Goal: Task Accomplishment & Management: Use online tool/utility

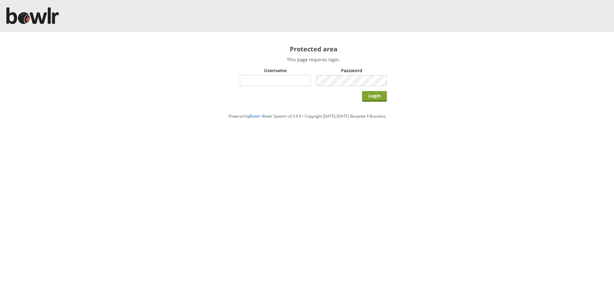
type input "hornseaindoorbowlsclub"
click at [371, 97] on input "Login" at bounding box center [374, 96] width 25 height 11
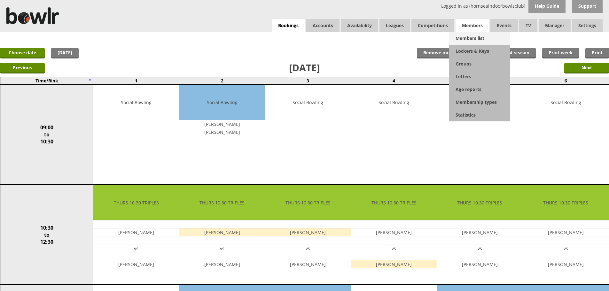
click at [469, 35] on link "Members list" at bounding box center [479, 38] width 61 height 13
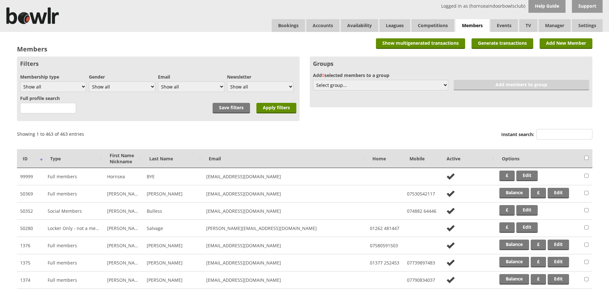
click at [550, 129] on div "Instant search:" at bounding box center [546, 135] width 91 height 15
click at [551, 132] on input "Instant search:" at bounding box center [565, 134] width 56 height 11
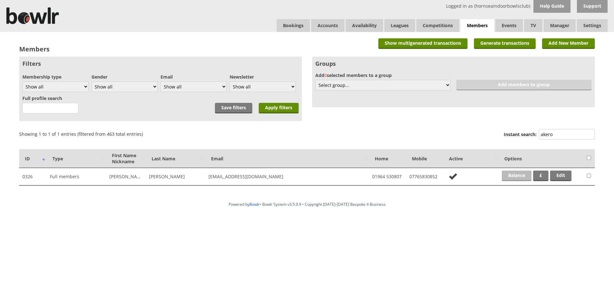
type input "akero"
click at [509, 178] on link "Balance" at bounding box center [517, 176] width 30 height 11
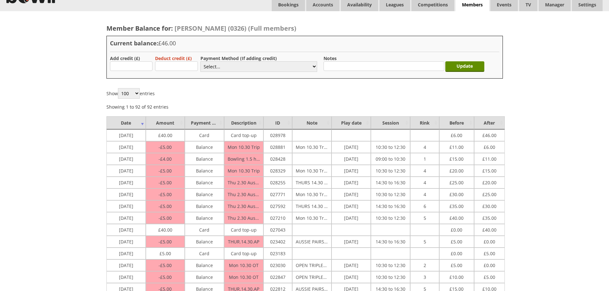
scroll to position [32, 0]
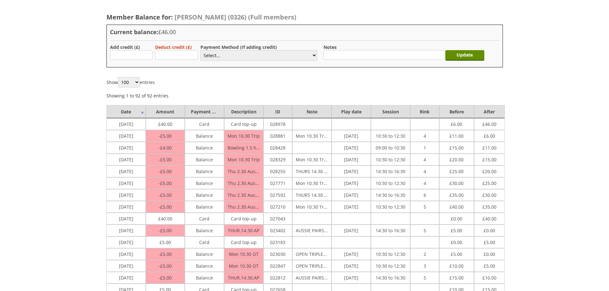
click at [351, 159] on td "22/09/2025" at bounding box center [351, 160] width 39 height 12
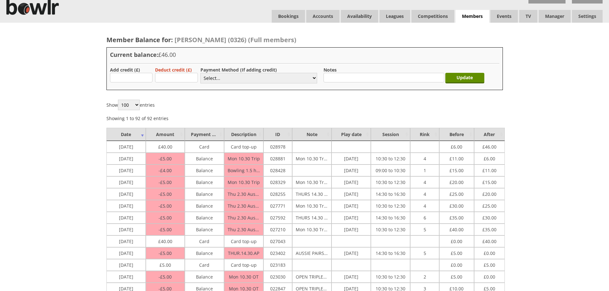
scroll to position [0, 0]
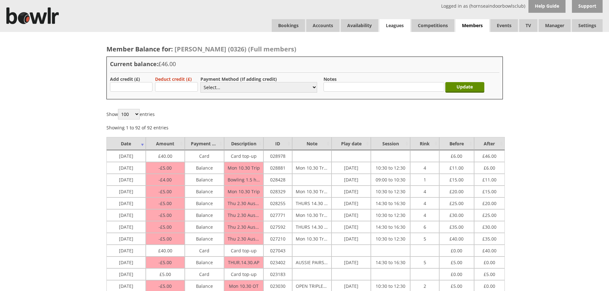
click at [402, 29] on link "Leagues" at bounding box center [395, 25] width 31 height 13
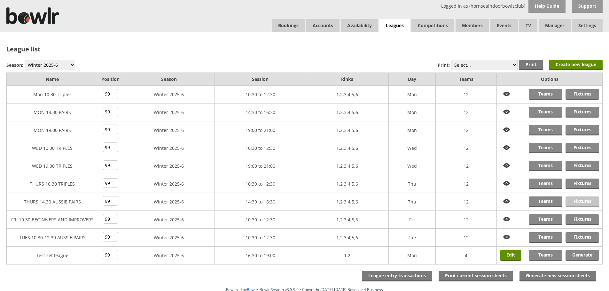
click at [577, 201] on link "Fixtures" at bounding box center [583, 202] width 34 height 11
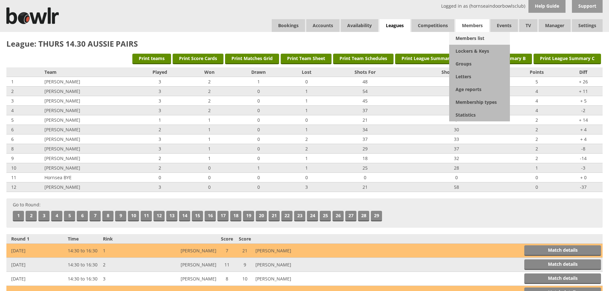
click at [474, 40] on link "Members list" at bounding box center [479, 38] width 61 height 13
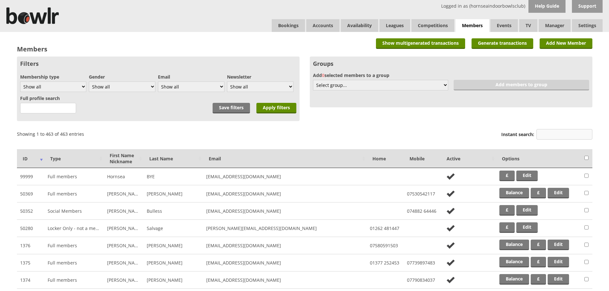
click at [555, 136] on input "Instant search:" at bounding box center [565, 134] width 56 height 11
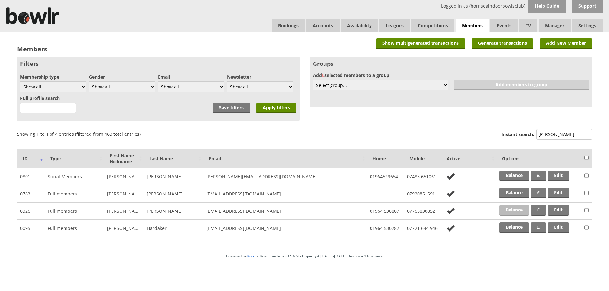
type input "aker"
click at [514, 212] on link "Balance" at bounding box center [514, 210] width 30 height 11
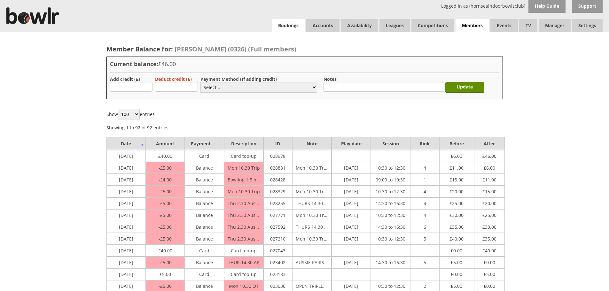
click at [280, 24] on link "Bookings" at bounding box center [288, 25] width 33 height 13
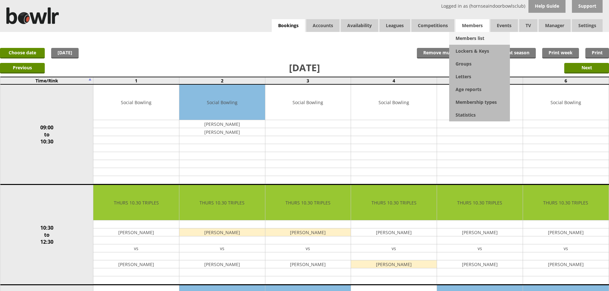
click at [472, 35] on link "Members list" at bounding box center [479, 38] width 61 height 13
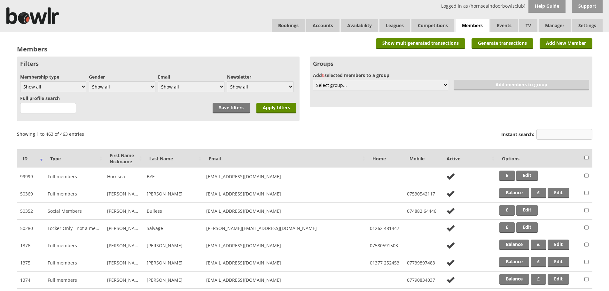
click at [545, 129] on div "Instant search:" at bounding box center [546, 135] width 91 height 15
click at [546, 133] on input "Instant search:" at bounding box center [565, 134] width 56 height 11
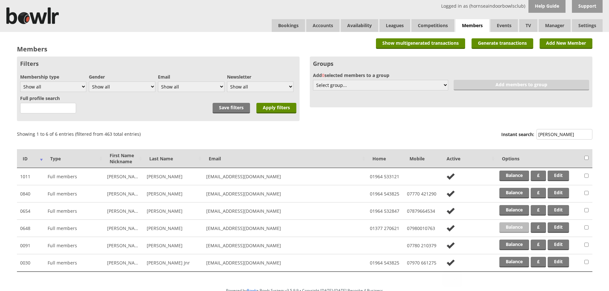
type input "wright"
click at [506, 227] on link "Balance" at bounding box center [514, 228] width 30 height 11
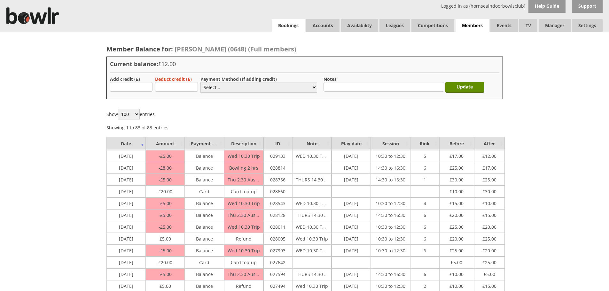
click at [292, 22] on link "Bookings" at bounding box center [288, 25] width 33 height 13
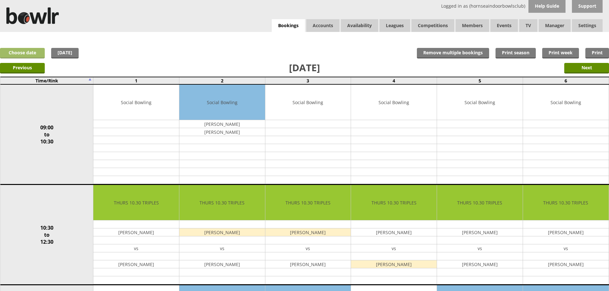
click at [41, 56] on link "Choose date" at bounding box center [22, 53] width 45 height 11
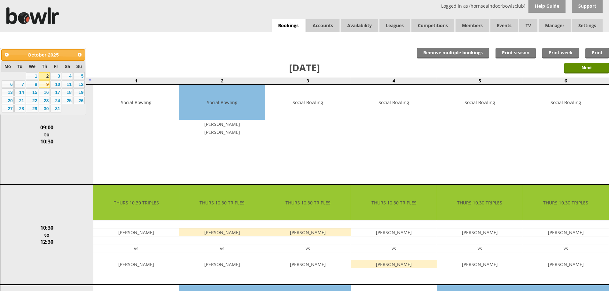
click at [45, 83] on link "9" at bounding box center [44, 85] width 11 height 8
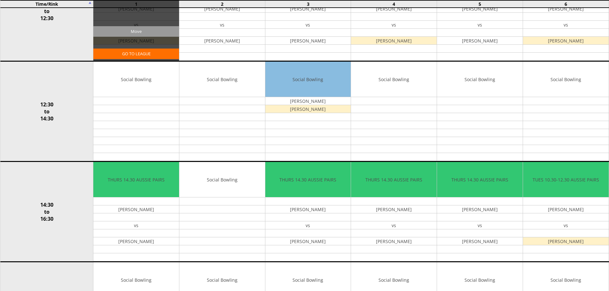
scroll to position [256, 0]
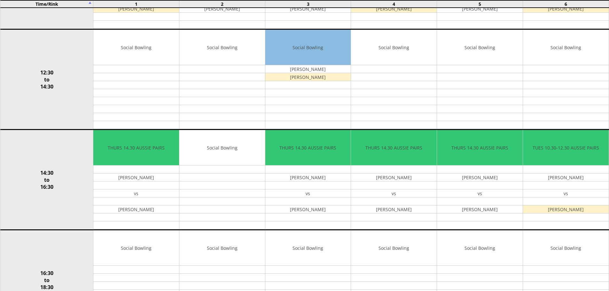
click at [0, 0] on input "Move" at bounding box center [0, 0] width 0 height 0
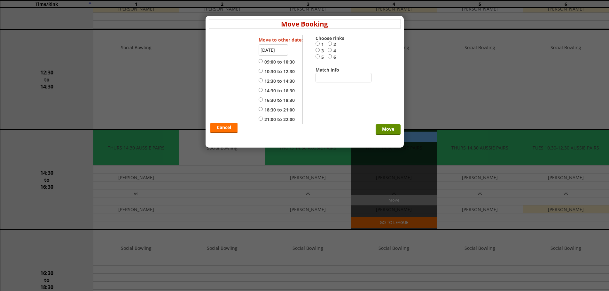
click at [282, 46] on input "09-10-2025" at bounding box center [273, 49] width 29 height 11
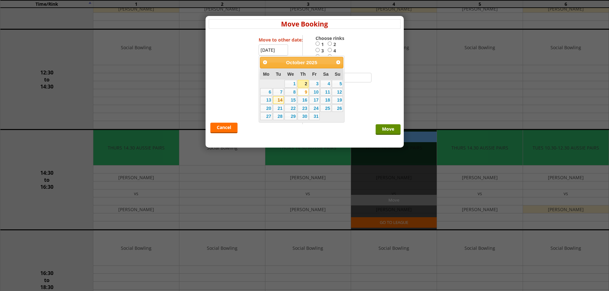
click at [281, 100] on link "14" at bounding box center [278, 100] width 11 height 8
type input "14-10-2025"
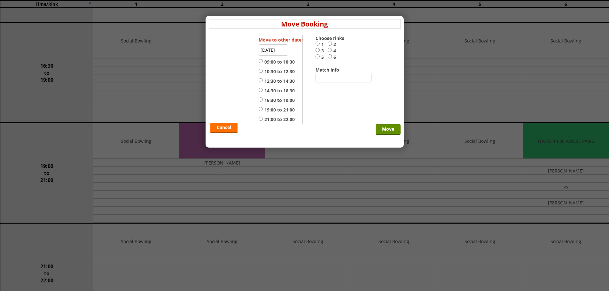
scroll to position [448, 0]
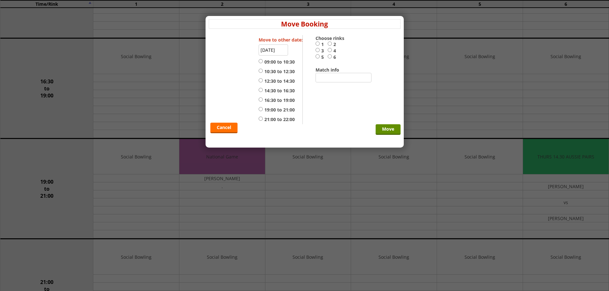
click at [279, 111] on label "19:00 to 21:00" at bounding box center [277, 110] width 36 height 6
click at [263, 111] on input "19:00 to 21:00" at bounding box center [261, 109] width 4 height 5
radio input "true"
click at [330, 50] on input "4" at bounding box center [330, 50] width 4 height 5
radio input "true"
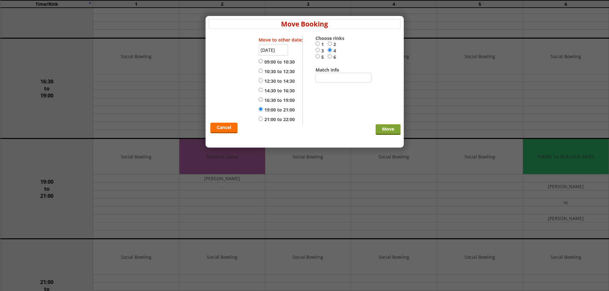
click at [389, 131] on input "Move" at bounding box center [388, 129] width 25 height 11
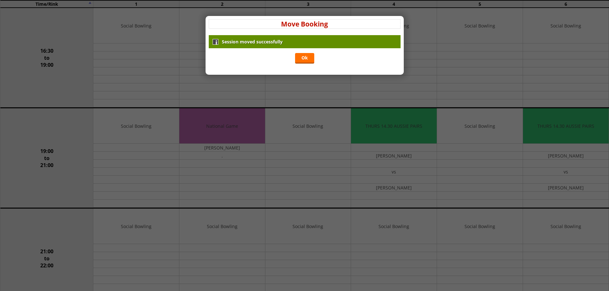
scroll to position [480, 0]
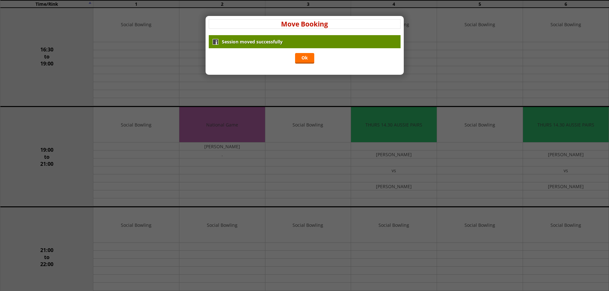
click at [314, 63] on div "Session moved successfully Ok" at bounding box center [305, 50] width 192 height 30
click at [312, 62] on link "Ok" at bounding box center [304, 58] width 19 height 11
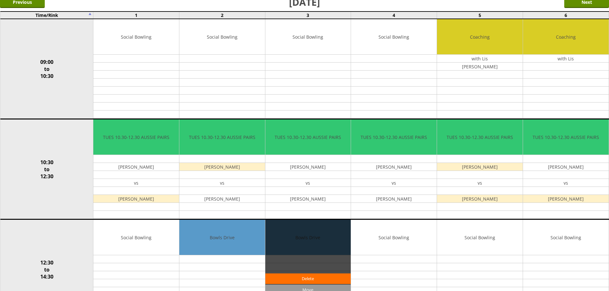
scroll to position [0, 0]
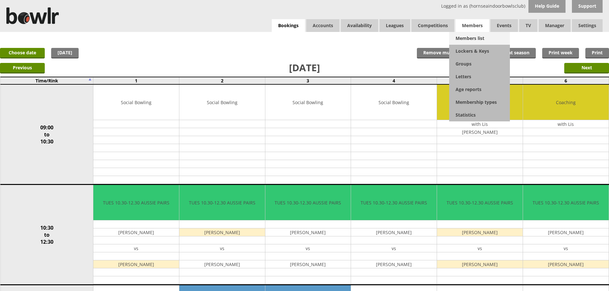
click at [467, 35] on link "Members list" at bounding box center [479, 38] width 61 height 13
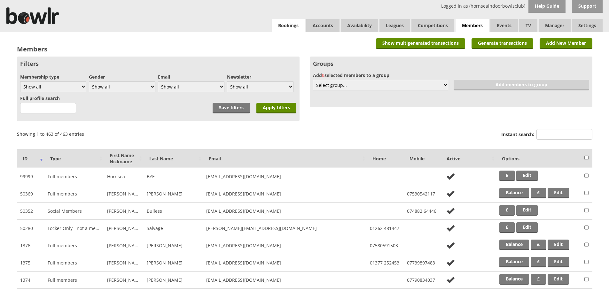
click at [285, 26] on link "Bookings" at bounding box center [288, 25] width 33 height 13
